Goal: Find specific page/section: Find specific page/section

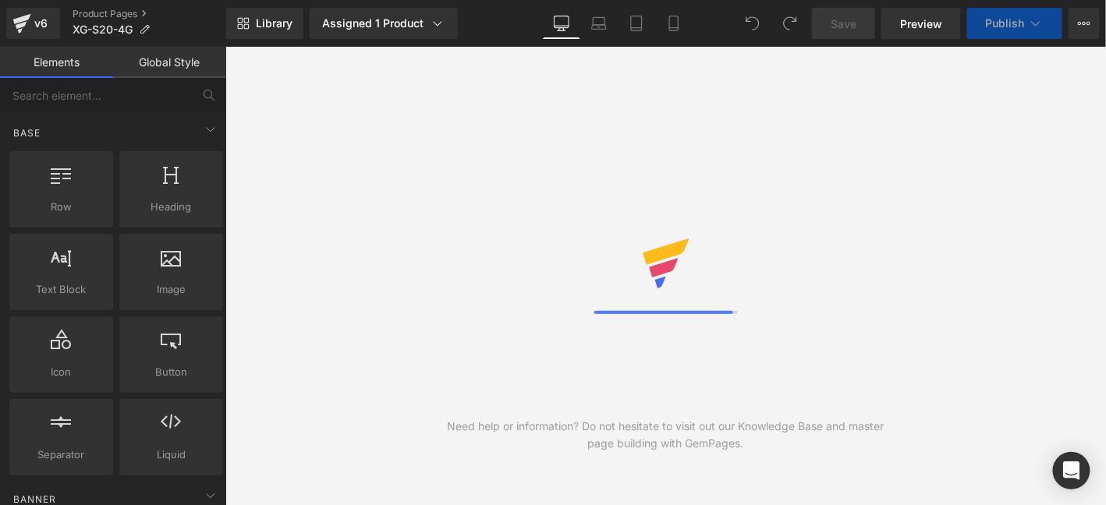
select select "pictures-first"
select select
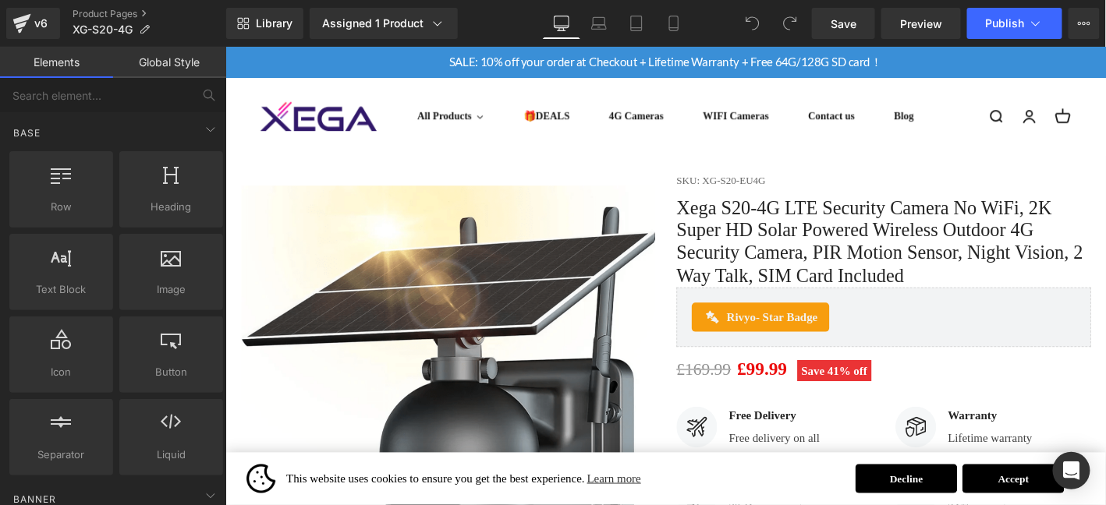
drag, startPoint x: 1167, startPoint y: 519, endPoint x: 1330, endPoint y: 79, distance: 469.1
click at [123, 12] on link "Product Pages" at bounding box center [150, 14] width 154 height 12
